Goal: Check status: Check status

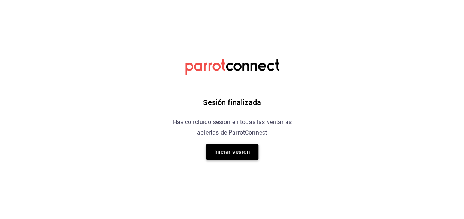
click at [235, 152] on button "Iniciar sesión" at bounding box center [232, 152] width 53 height 16
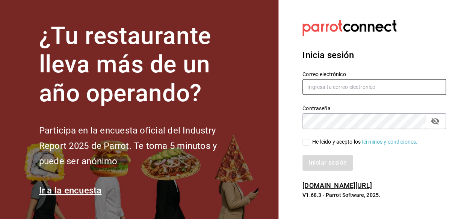
type input "mochomos.metepec@grupocosteno.com"
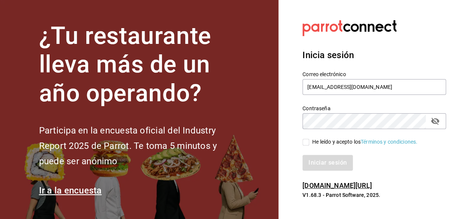
click at [305, 141] on input "He leído y acepto los Términos y condiciones." at bounding box center [305, 142] width 7 height 7
checkbox input "true"
click at [324, 171] on button "Iniciar sesión" at bounding box center [327, 163] width 51 height 16
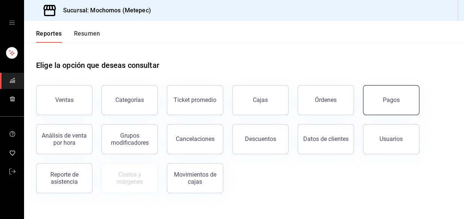
click at [391, 103] on div "Pagos" at bounding box center [391, 100] width 17 height 7
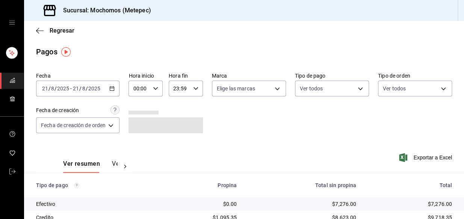
click at [114, 91] on icon "button" at bounding box center [111, 88] width 5 height 5
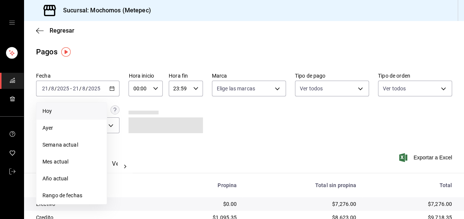
click at [69, 110] on span "Hoy" at bounding box center [71, 111] width 58 height 8
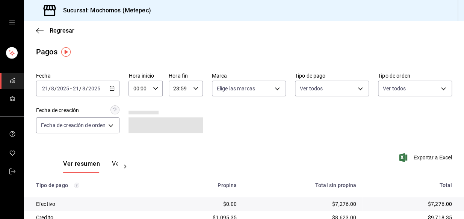
click at [154, 86] on icon "button" at bounding box center [155, 88] width 5 height 5
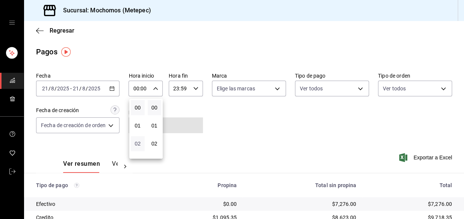
click at [140, 143] on span "02" at bounding box center [137, 144] width 5 height 6
type input "02:00"
click at [266, 136] on div at bounding box center [232, 109] width 464 height 219
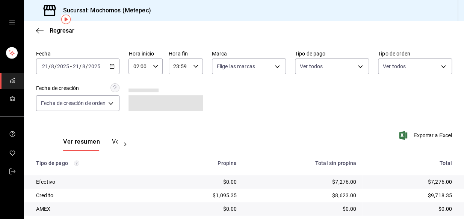
scroll to position [34, 0]
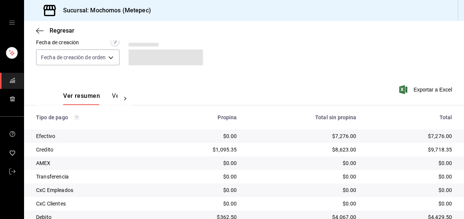
scroll to position [126, 0]
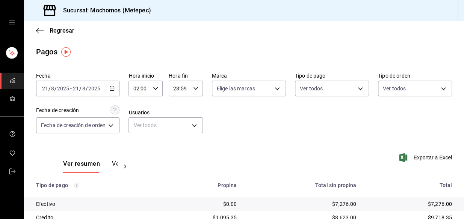
click at [114, 89] on icon "button" at bounding box center [111, 88] width 5 height 5
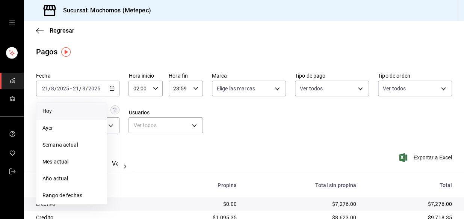
click at [79, 112] on span "Hoy" at bounding box center [71, 111] width 58 height 8
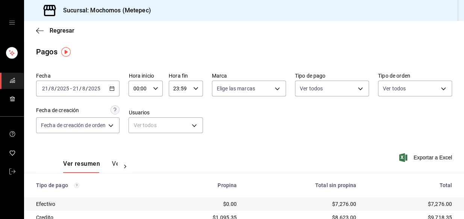
click at [158, 90] on div "00:00 Hora inicio" at bounding box center [145, 89] width 34 height 16
click at [136, 144] on span "02" at bounding box center [137, 144] width 5 height 6
type input "02:00"
click at [136, 144] on span "02" at bounding box center [137, 144] width 5 height 6
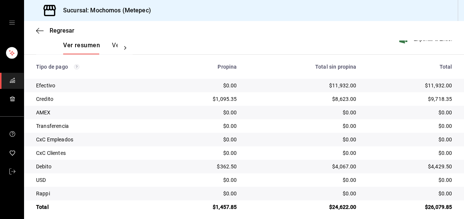
scroll to position [126, 0]
